Goal: Navigation & Orientation: Find specific page/section

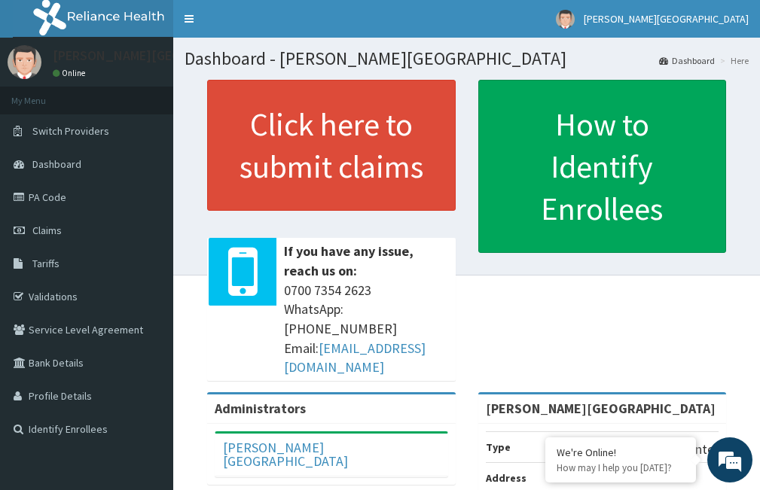
drag, startPoint x: 244, startPoint y: 5, endPoint x: 138, endPoint y: 83, distance: 131.4
click at [138, 83] on div "[PERSON_NAME][GEOGRAPHIC_DATA] Online" at bounding box center [86, 62] width 173 height 49
